Goal: Information Seeking & Learning: Learn about a topic

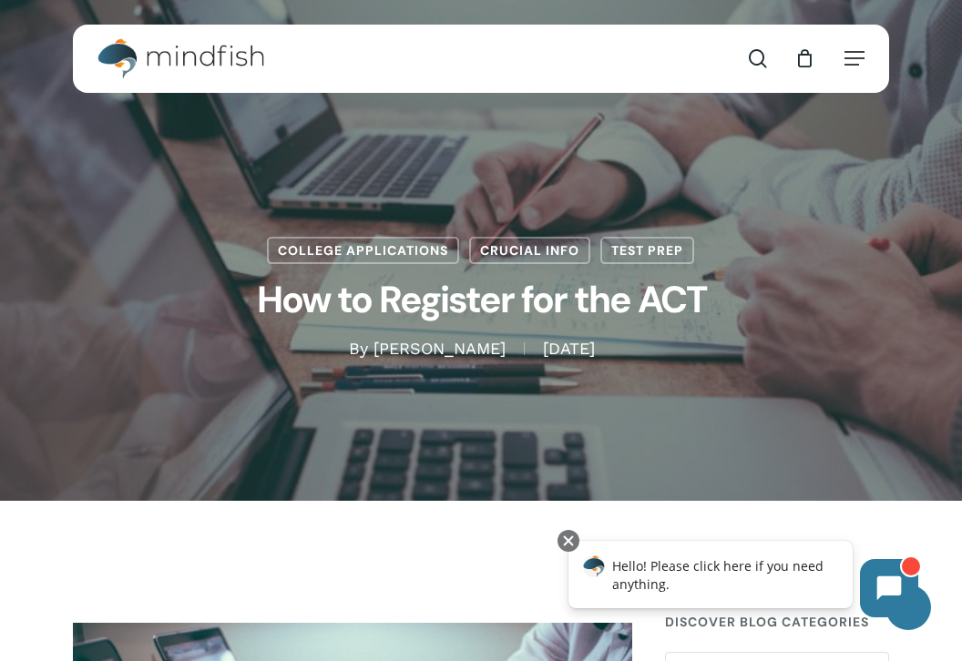
click at [570, 50] on div "search 0 Menu Test Prep Test Prep Test Prep Tutoring Practice Test Program ACT/…" at bounding box center [481, 59] width 768 height 68
click at [755, 58] on span "Main Menu" at bounding box center [758, 58] width 18 height 18
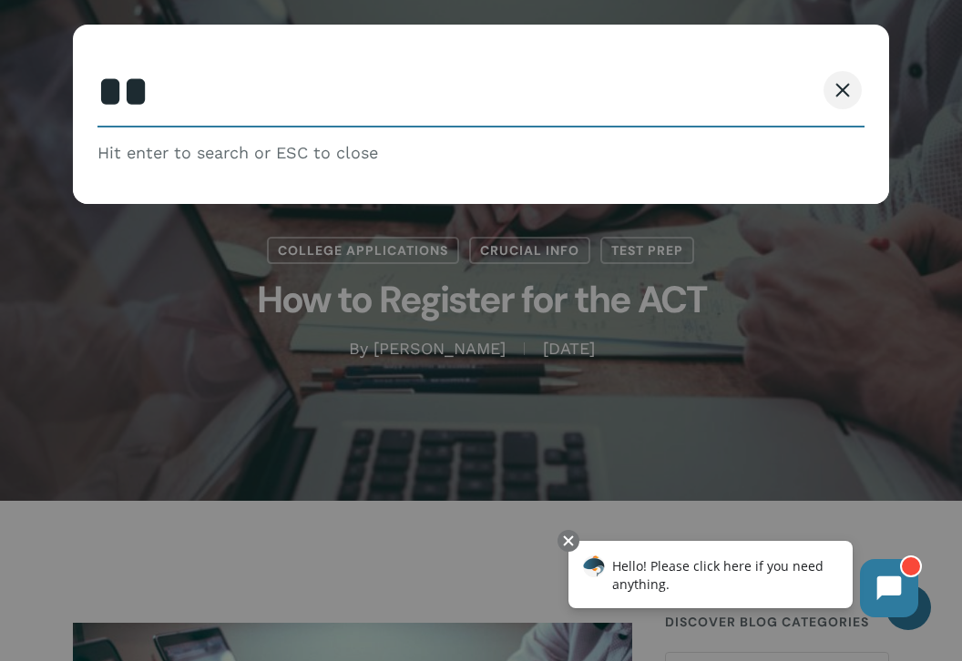
type input "*"
type input "*******"
click at [732, 71] on button "Search" at bounding box center [773, 90] width 83 height 38
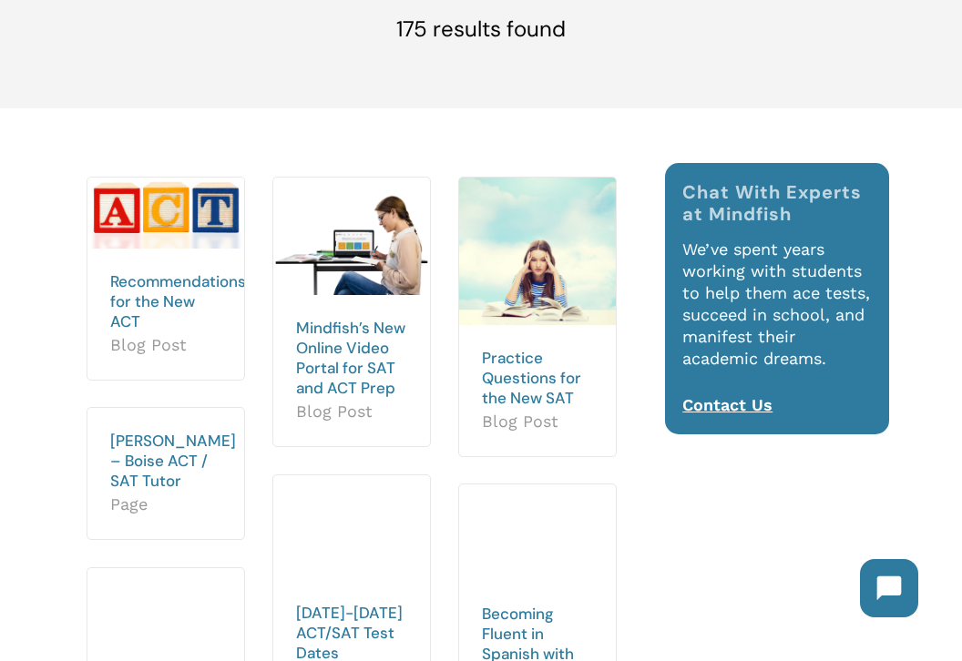
scroll to position [196, 0]
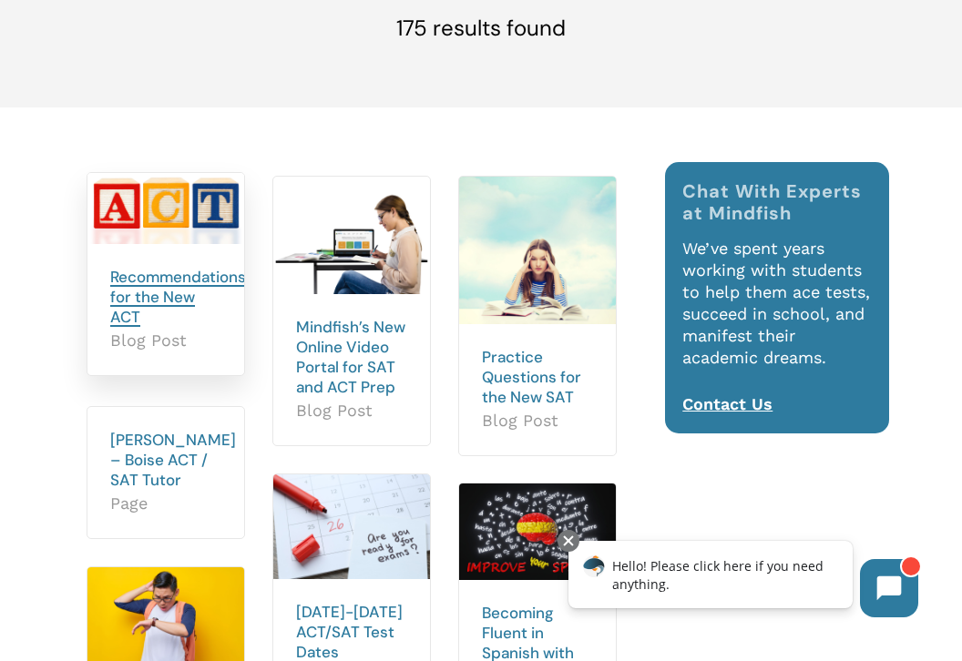
click at [184, 273] on link "Recommendations for the New ACT" at bounding box center [178, 297] width 136 height 60
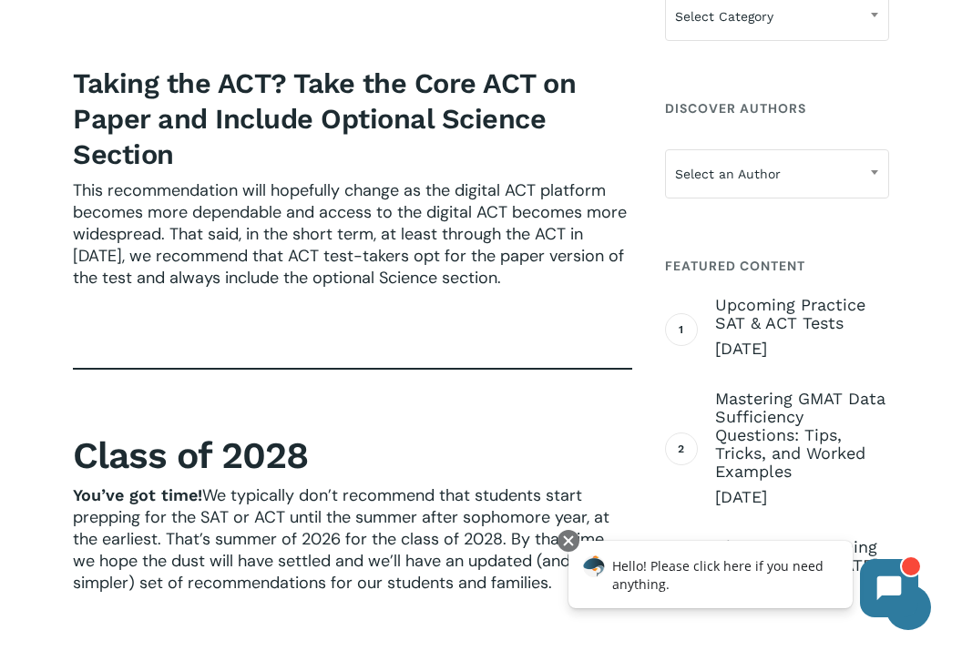
scroll to position [3509, 0]
